Goal: Contribute content: Contribute content

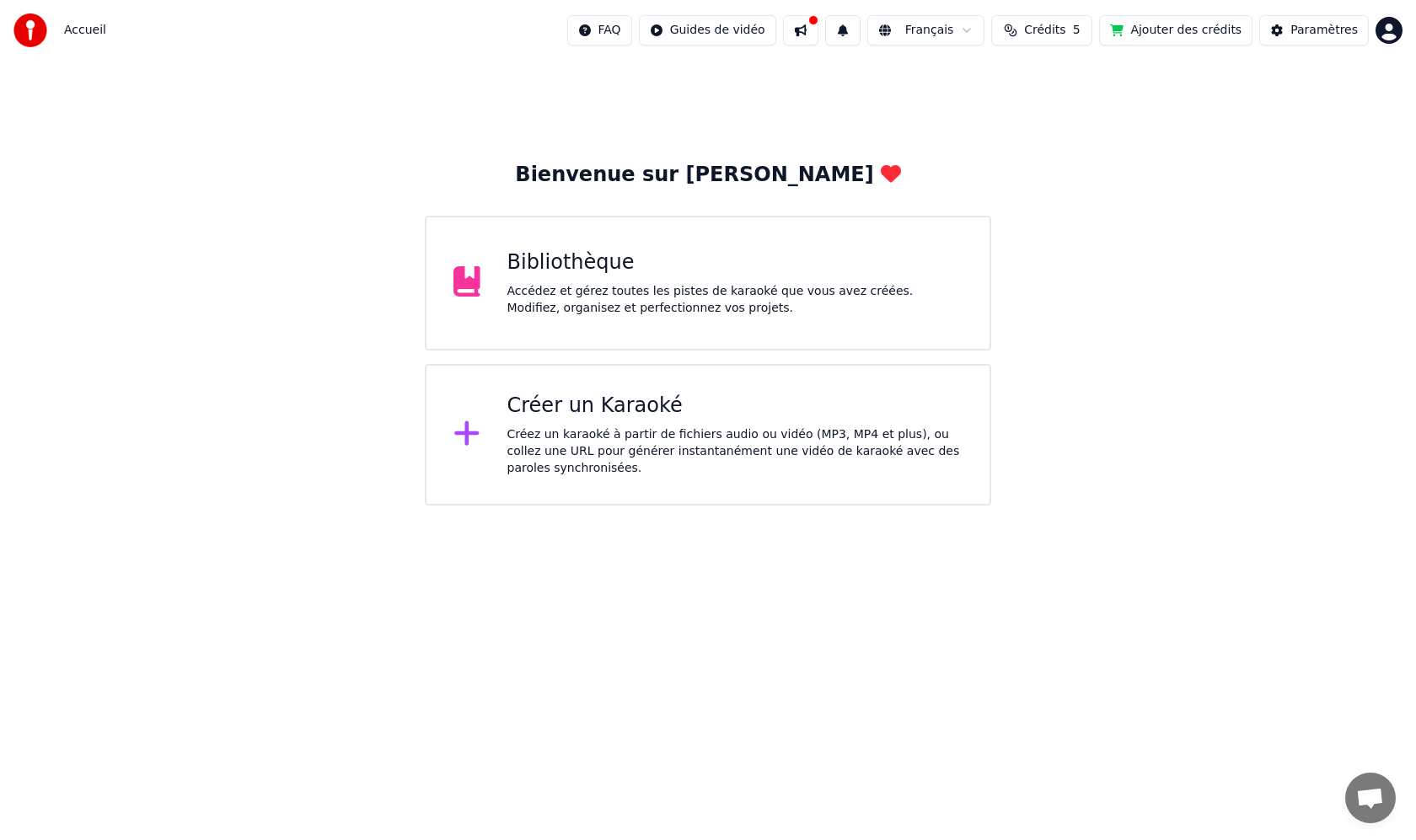
click at [474, 289] on icon at bounding box center [467, 281] width 27 height 30
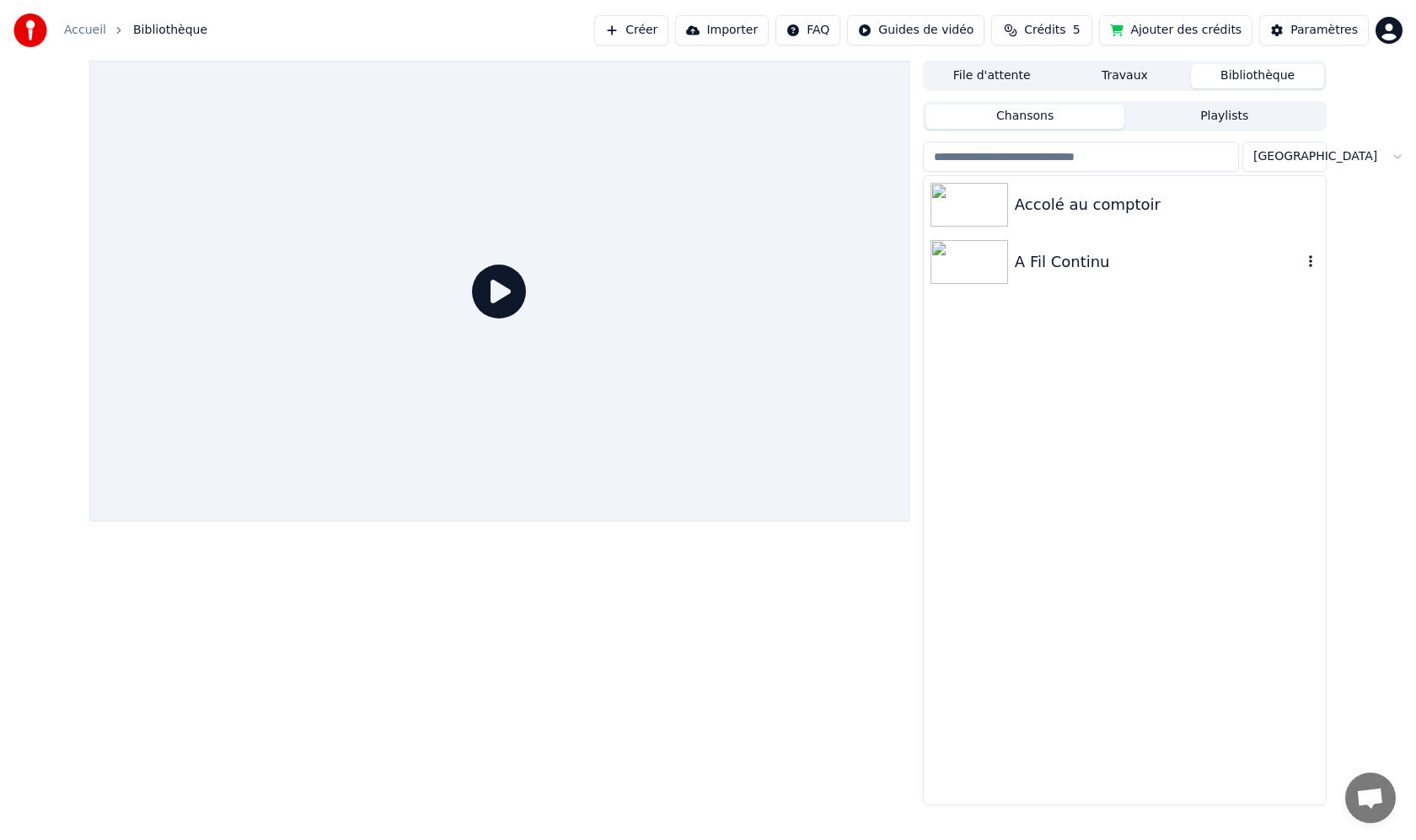
click at [1099, 266] on div "A Fil Continu" at bounding box center [1158, 262] width 288 height 24
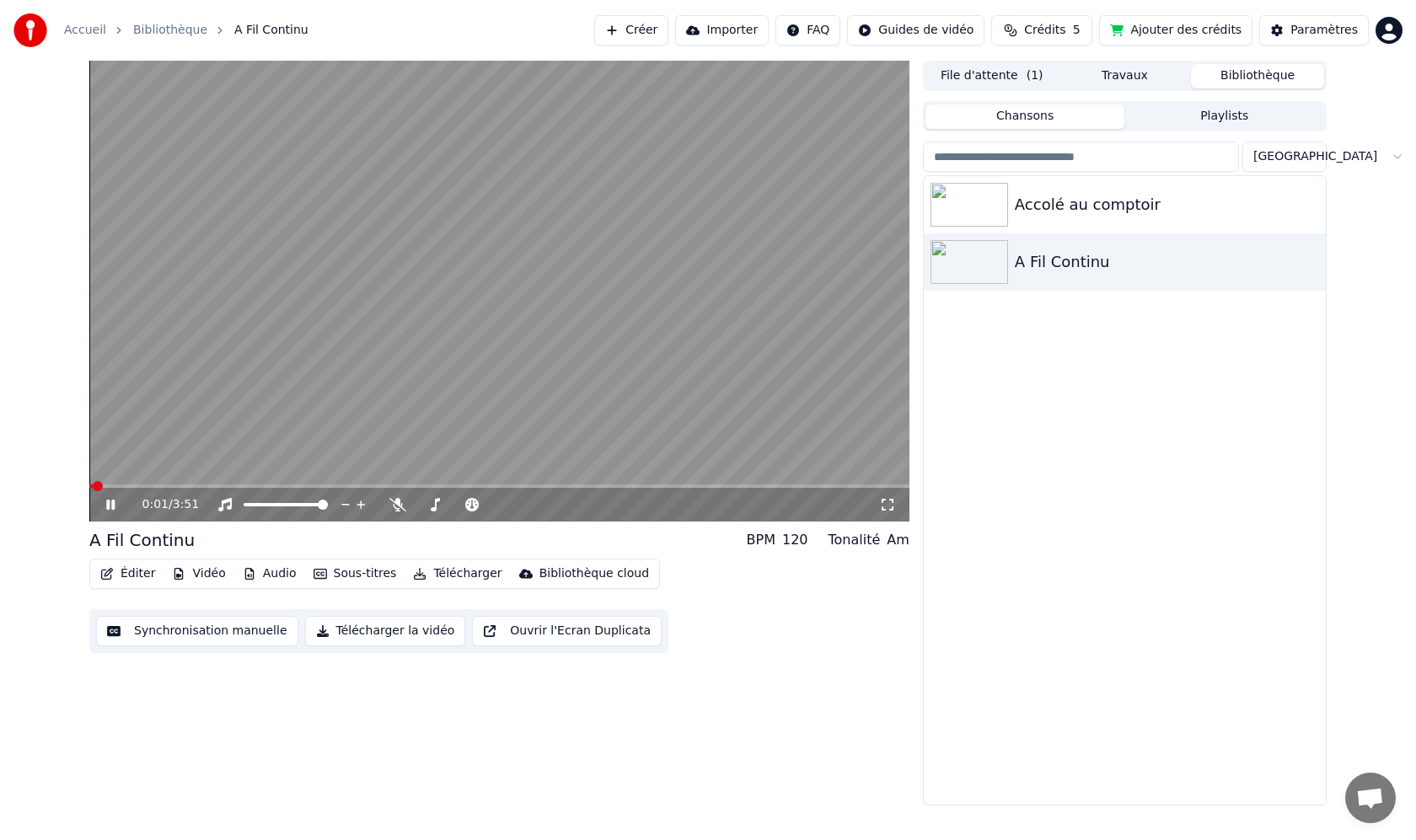
click at [107, 501] on icon at bounding box center [111, 505] width 9 height 10
click at [870, 605] on div "Éditer Vidéo Audio Sous-titres Télécharger Bibliothèque cloud Synchronisation m…" at bounding box center [499, 605] width 820 height 95
click at [879, 540] on div "Tonalité" at bounding box center [855, 540] width 52 height 20
click at [870, 543] on div "Tonalité" at bounding box center [855, 540] width 52 height 20
click at [201, 575] on button "Vidéo" at bounding box center [198, 574] width 66 height 24
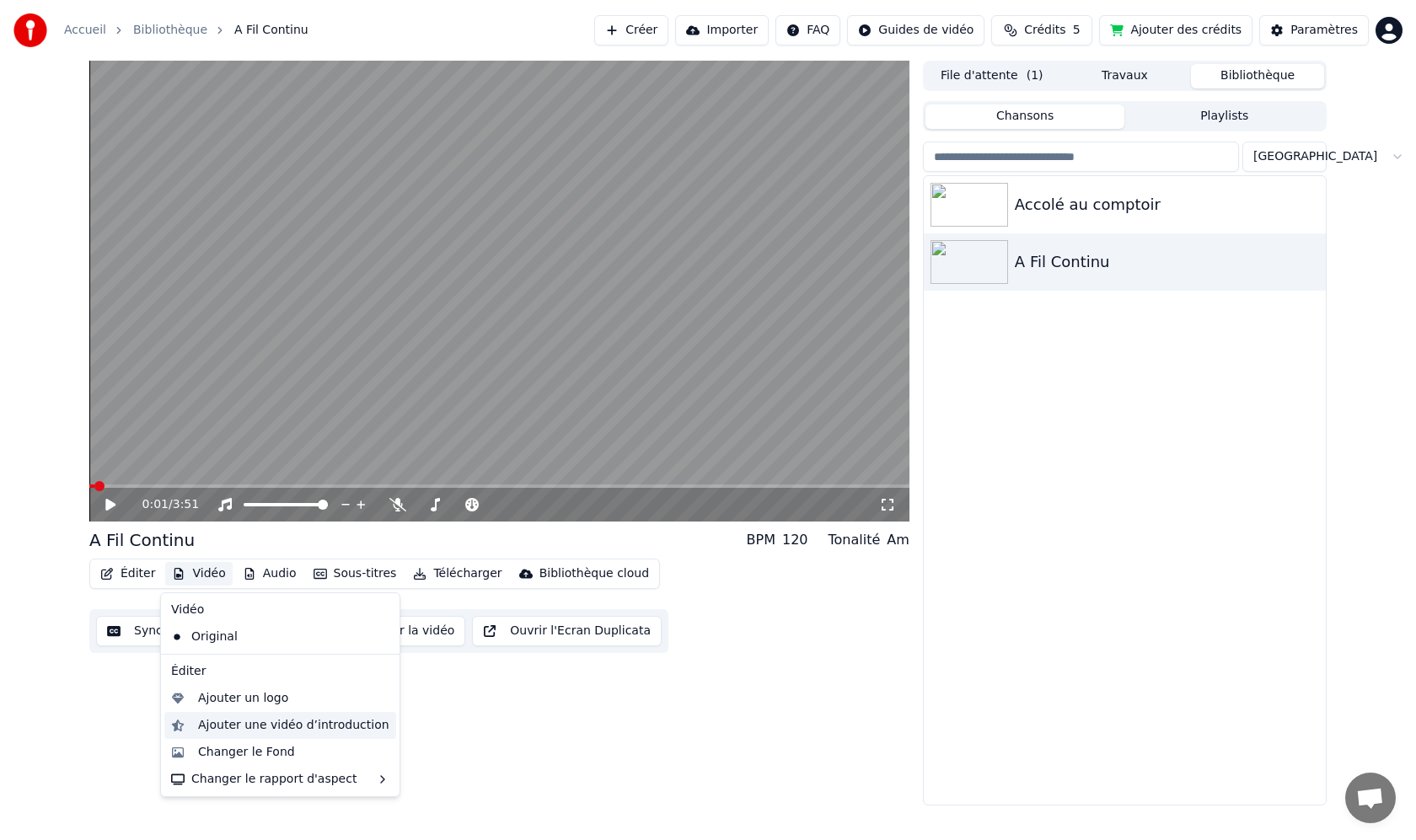
click at [337, 722] on div "Ajouter une vidéo d’introduction" at bounding box center [294, 725] width 191 height 17
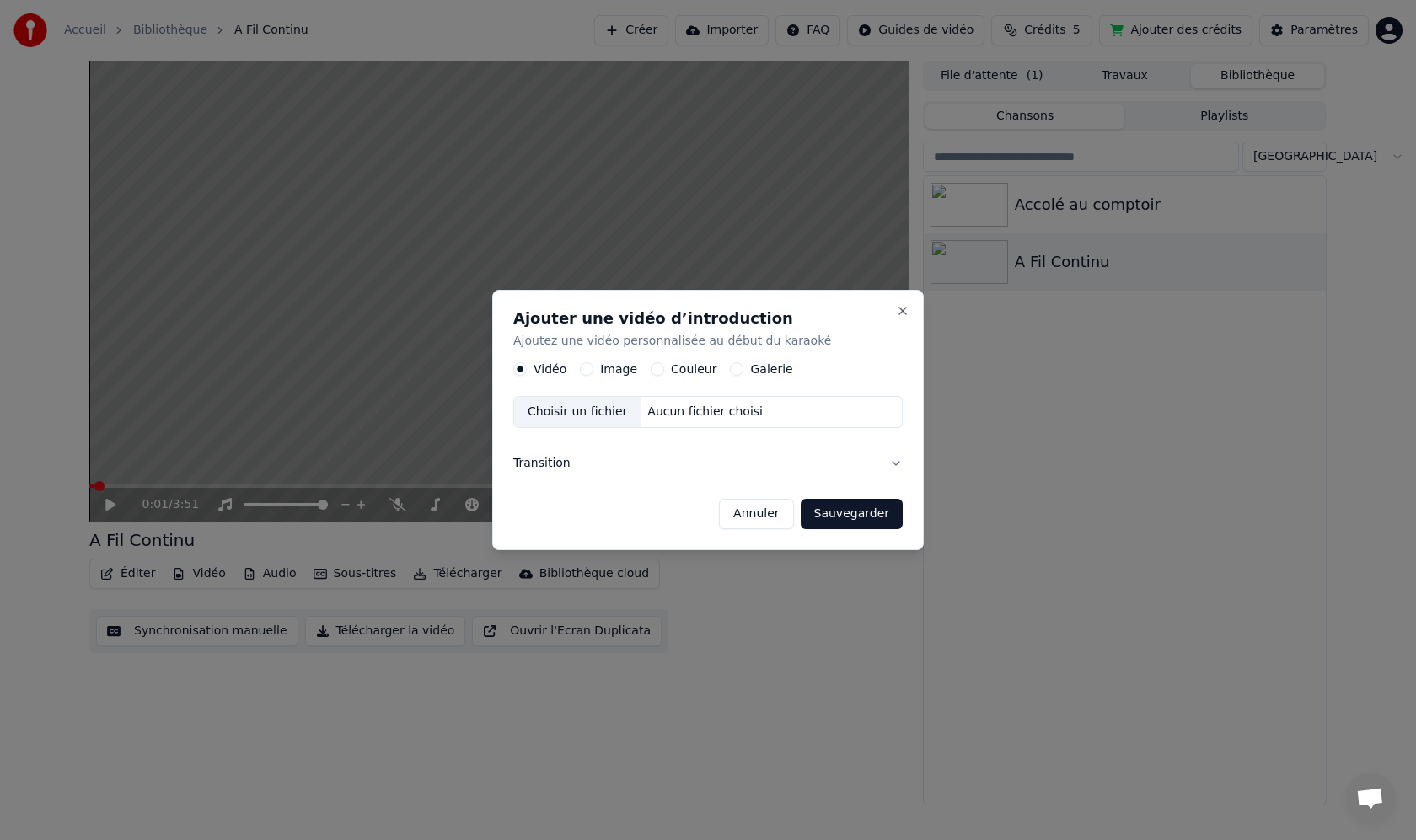
click at [592, 416] on div "Choisir un fichier" at bounding box center [577, 412] width 127 height 30
click at [555, 367] on label "Vidéo" at bounding box center [550, 369] width 33 height 12
click at [527, 367] on button "Vidéo" at bounding box center [520, 369] width 13 height 13
click at [558, 369] on label "Vidéo" at bounding box center [550, 369] width 33 height 12
click at [527, 369] on button "Vidéo" at bounding box center [520, 369] width 13 height 13
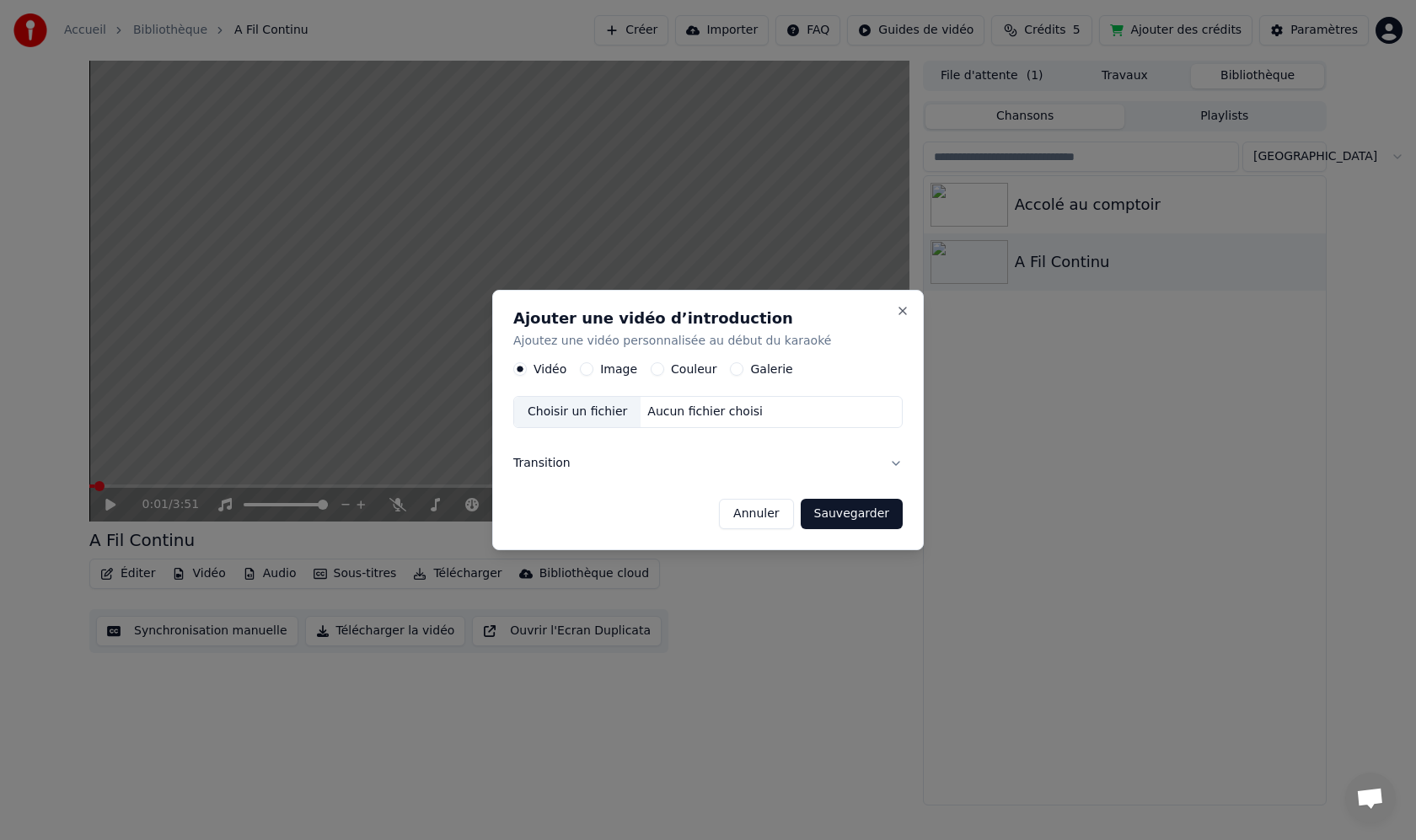
click at [596, 421] on div "Choisir un fichier" at bounding box center [577, 412] width 127 height 30
